Goal: Information Seeking & Learning: Learn about a topic

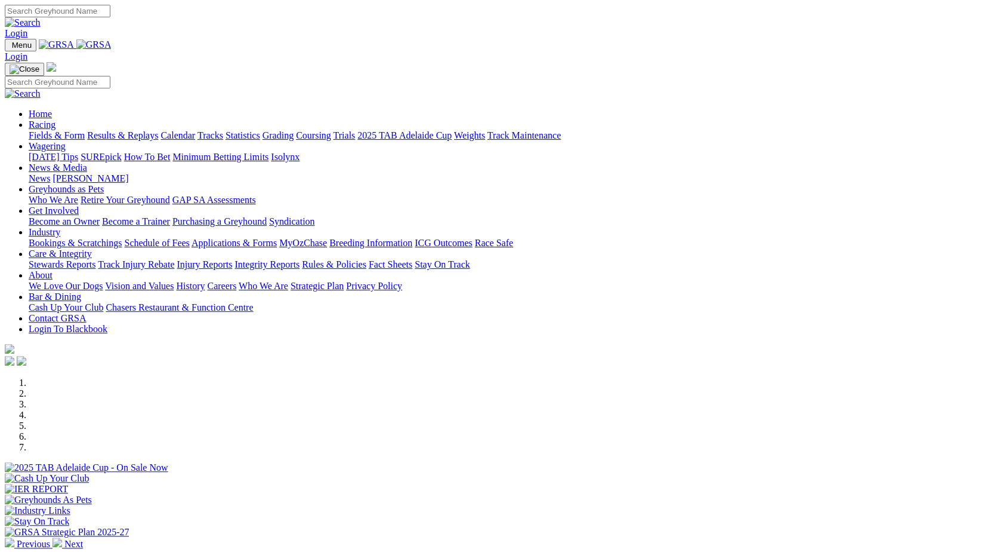
click at [74, 130] on link "Fields & Form" at bounding box center [57, 135] width 56 height 10
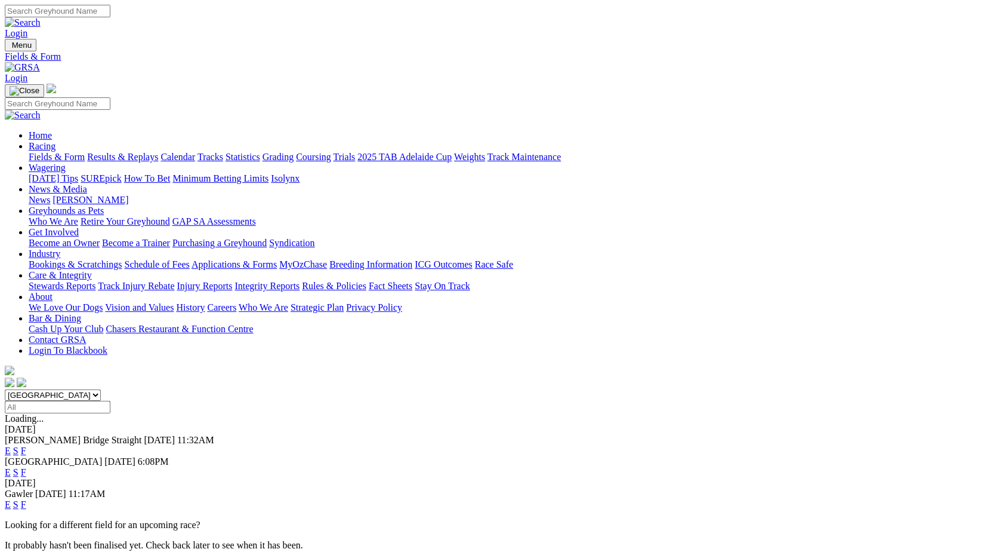
click at [11, 445] on link "E" at bounding box center [8, 450] width 6 height 10
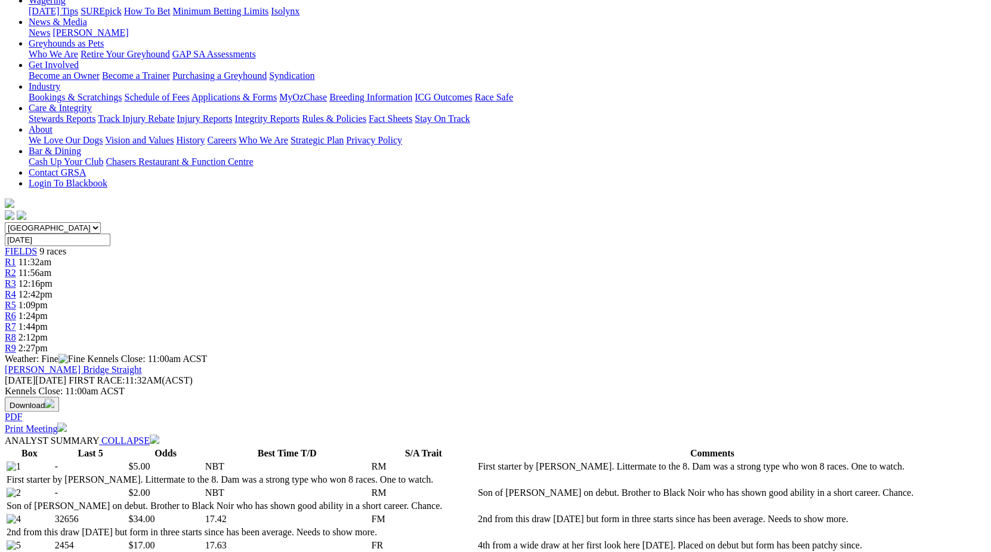
scroll to position [167, 0]
drag, startPoint x: 359, startPoint y: 195, endPoint x: 750, endPoint y: 206, distance: 391.1
click at [750, 487] on td "Son of [PERSON_NAME] on debut. Brother to Black Noir who has shown good ability…" at bounding box center [713, 493] width 470 height 12
copy td "Son of [PERSON_NAME] on debut. Brother to Black Noir who has shown good ability…"
drag, startPoint x: 461, startPoint y: 326, endPoint x: 534, endPoint y: 363, distance: 81.7
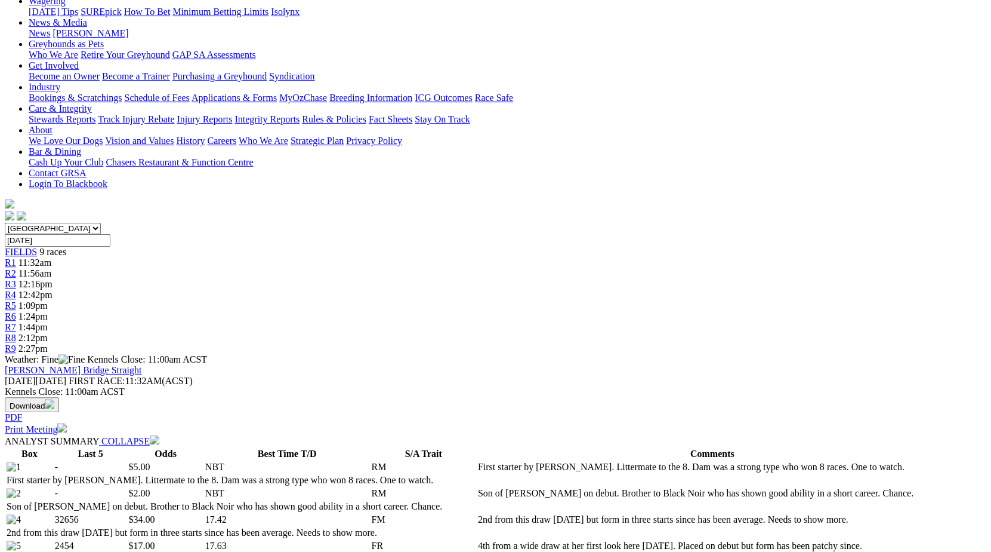
copy p "BLUE MAMBA (2) Son of [PERSON_NAME] on debut. Brother to Black Noir who has sho…"
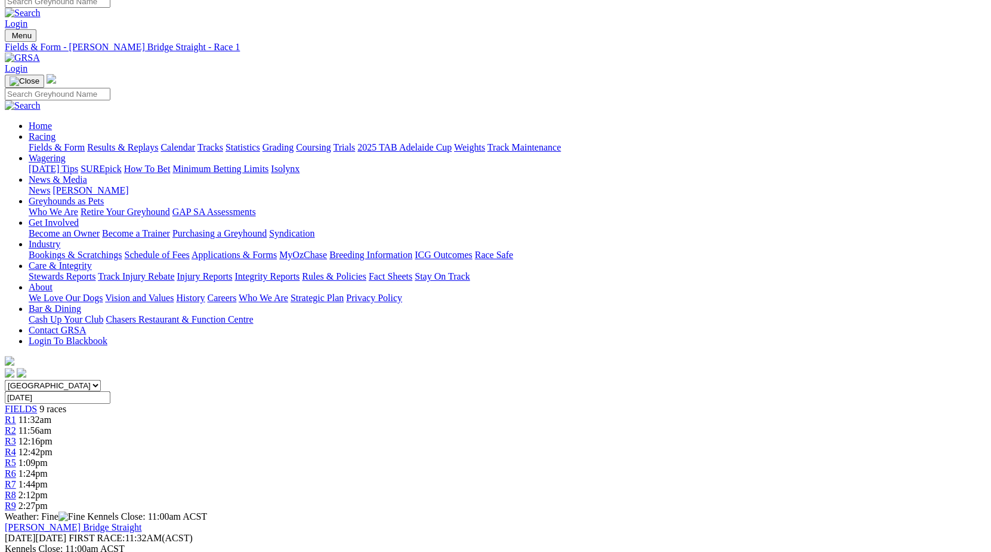
scroll to position [0, 0]
